Goal: Information Seeking & Learning: Understand process/instructions

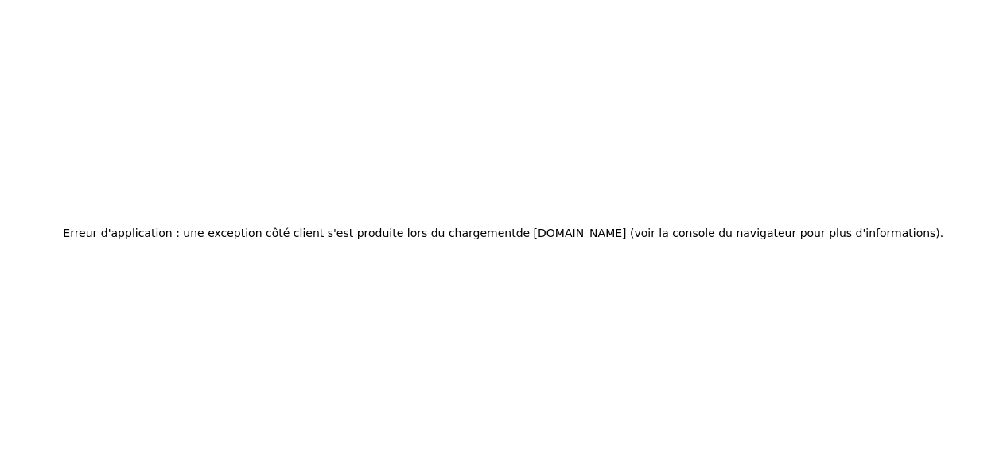
click at [764, 231] on font "(voir la console du navigateur pour plus d'informations)" at bounding box center [785, 233] width 310 height 13
click at [470, 110] on div "Erreur d'application : une exception côté client s'est produite lors du chargem…" at bounding box center [503, 233] width 1007 height 466
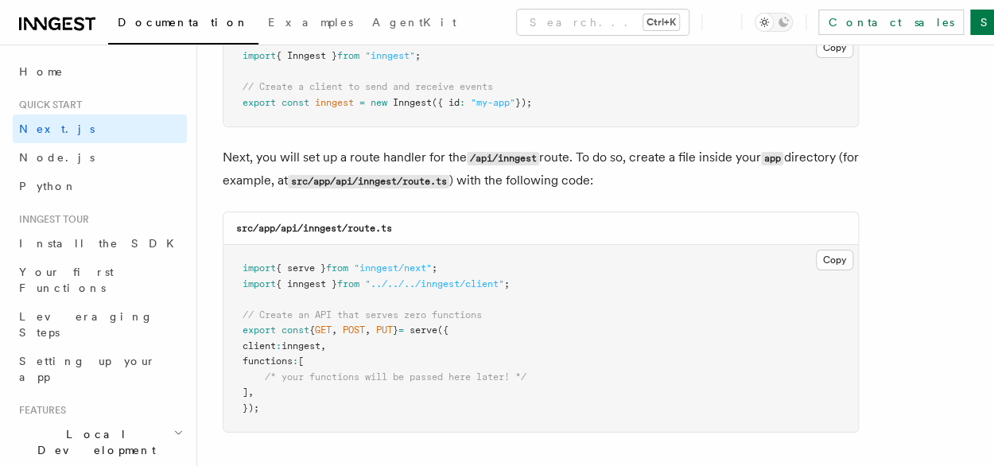
scroll to position [2148, 0]
